Goal: Information Seeking & Learning: Learn about a topic

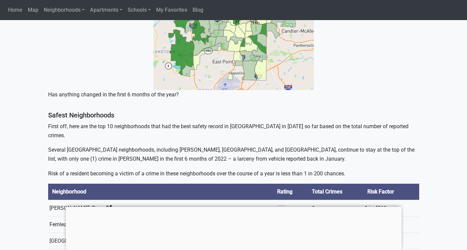
scroll to position [294, 0]
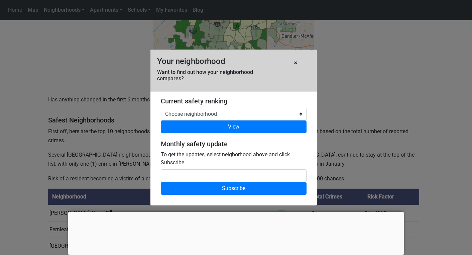
drag, startPoint x: 467, startPoint y: 42, endPoint x: 474, endPoint y: 39, distance: 7.6
click at [291, 65] on button "×" at bounding box center [296, 62] width 12 height 13
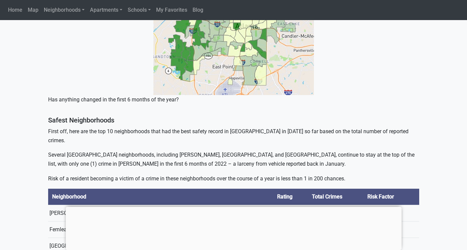
drag, startPoint x: 354, startPoint y: 46, endPoint x: 348, endPoint y: 80, distance: 34.3
click at [348, 80] on div at bounding box center [233, 14] width 371 height 160
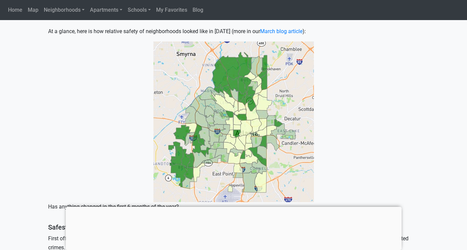
scroll to position [190, 0]
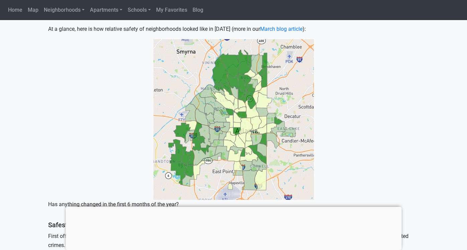
click at [247, 123] on img at bounding box center [233, 119] width 160 height 160
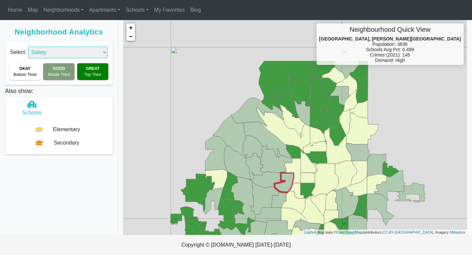
drag, startPoint x: 333, startPoint y: 121, endPoint x: 275, endPoint y: 188, distance: 87.9
click at [275, 188] on g at bounding box center [297, 184] width 255 height 247
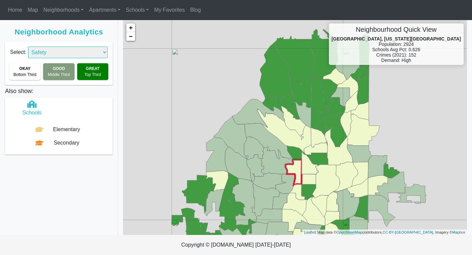
drag, startPoint x: 335, startPoint y: 146, endPoint x: 304, endPoint y: 146, distance: 31.4
click at [302, 148] on g at bounding box center [274, 143] width 304 height 229
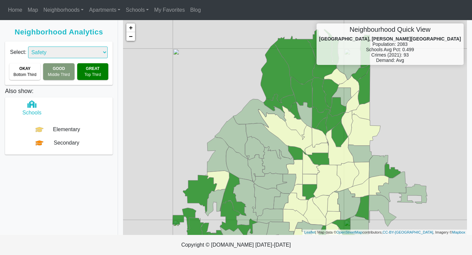
select select "0"
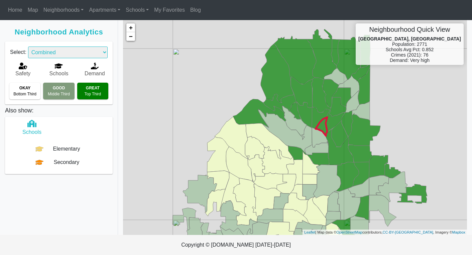
click at [321, 126] on icon at bounding box center [322, 126] width 12 height 19
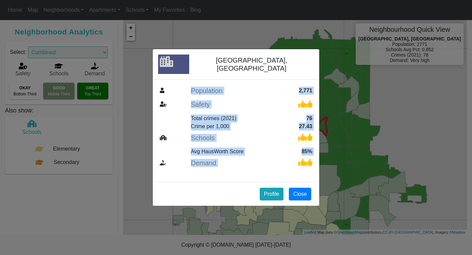
click at [321, 126] on div "Ardmore, Brookwood Population 2,771 Safety Total crimes (2021) 76 Crime per 1,0…" at bounding box center [236, 127] width 472 height 255
